Goal: Navigation & Orientation: Find specific page/section

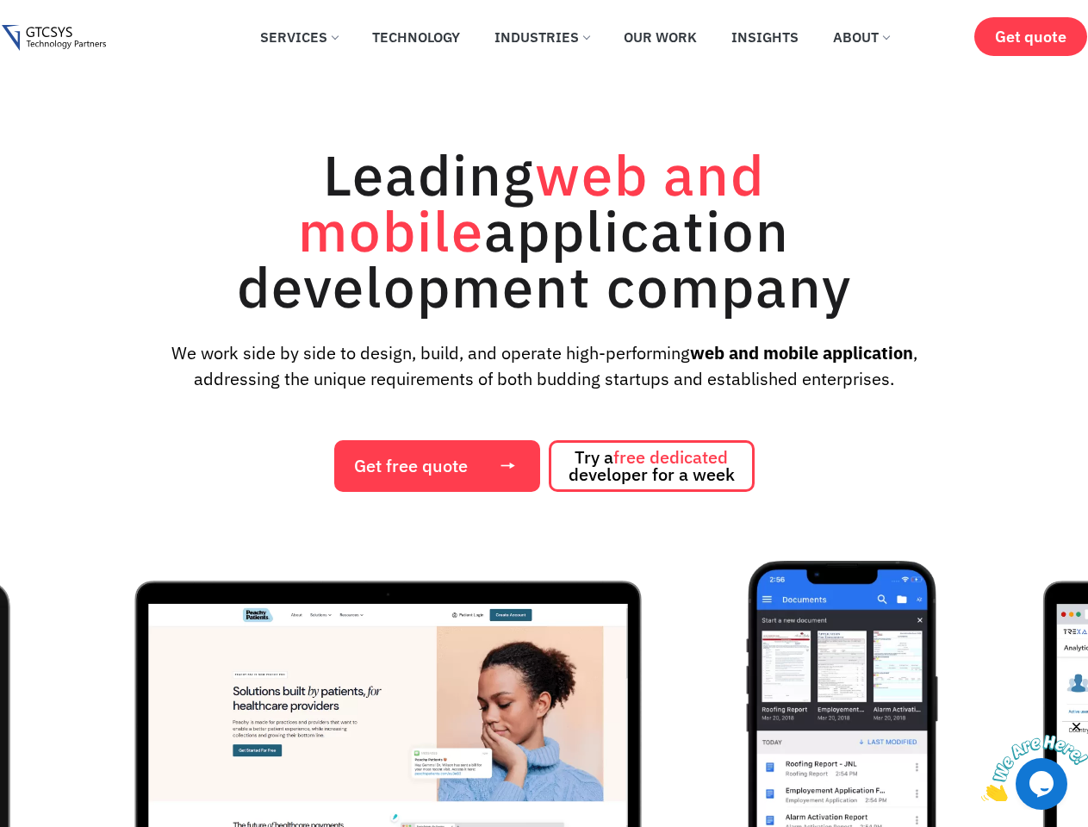
click at [544, 414] on div "Leading web and mobile application development company We work side by side to …" at bounding box center [544, 318] width 1054 height 345
click at [544, 694] on img "1 / 12" at bounding box center [388, 755] width 648 height 388
click at [1035, 760] on img at bounding box center [1034, 769] width 107 height 68
click at [937, 727] on img "2 / 12" at bounding box center [841, 755] width 191 height 388
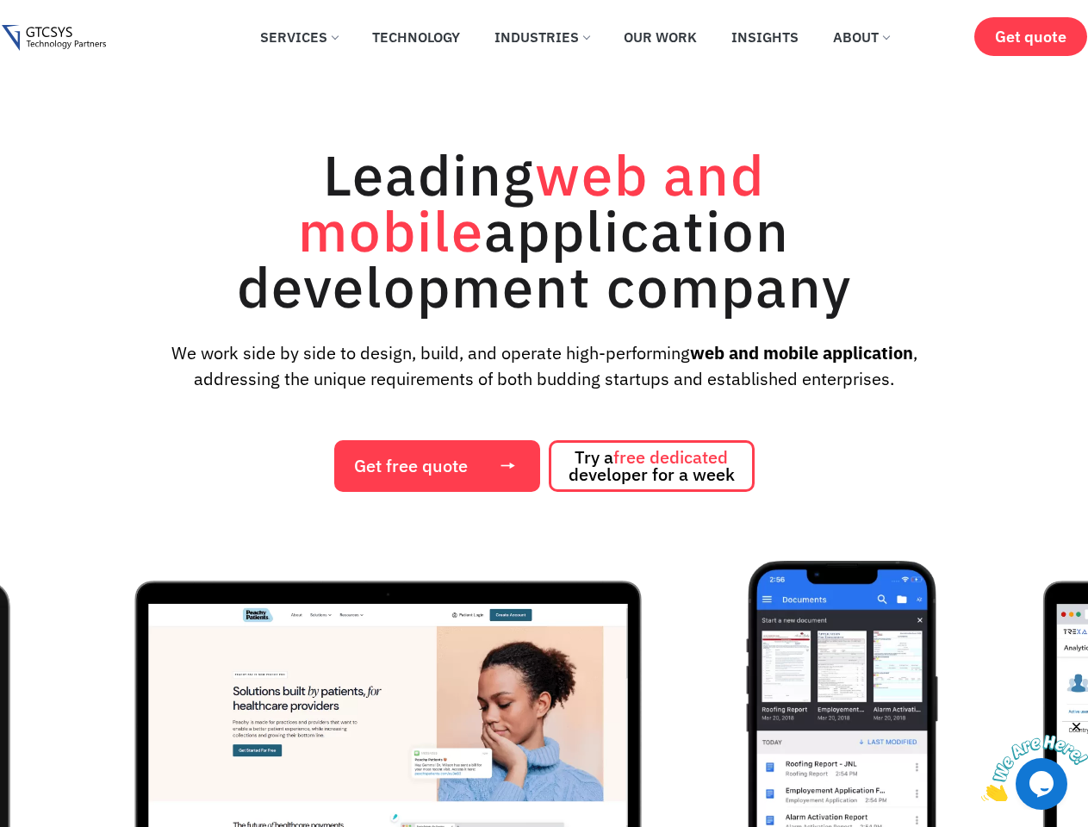
click at [544, 414] on div "Leading web and mobile application development company We work side by side to …" at bounding box center [544, 318] width 1054 height 345
